Goal: Obtain resource: Download file/media

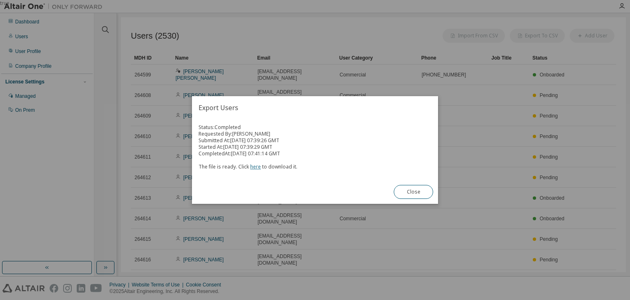
click at [252, 168] on link "here" at bounding box center [255, 166] width 11 height 7
click at [415, 193] on button "Close" at bounding box center [413, 192] width 39 height 14
